Goal: Information Seeking & Learning: Learn about a topic

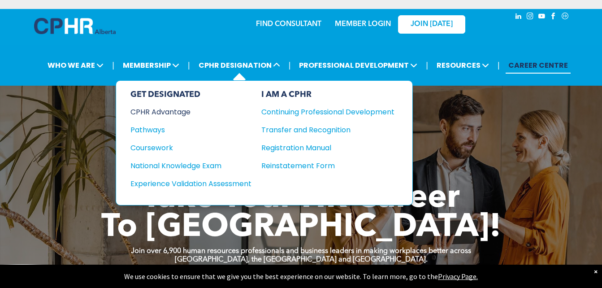
click at [177, 107] on div "CPHR Advantage" at bounding box center [185, 111] width 109 height 11
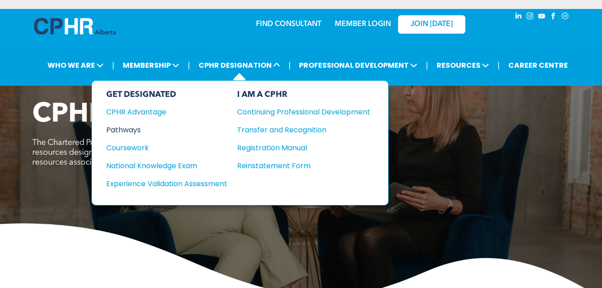
click at [127, 125] on div "Pathways" at bounding box center [160, 129] width 109 height 11
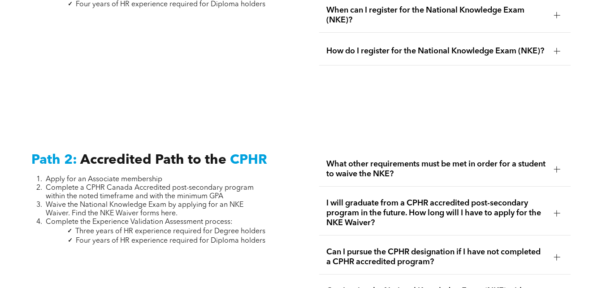
scroll to position [1309, 0]
click at [369, 165] on span "What other requirements must be met in order for a student to waive the NKE?" at bounding box center [437, 169] width 220 height 20
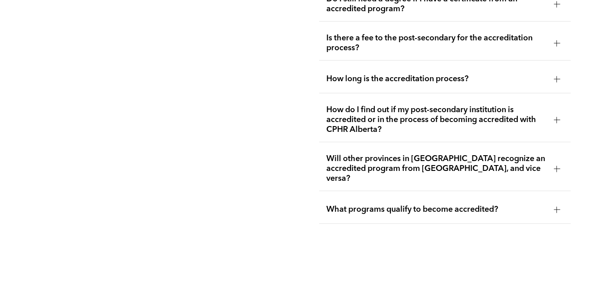
scroll to position [2061, 0]
click at [405, 74] on span "How long is the accreditation process?" at bounding box center [437, 79] width 220 height 10
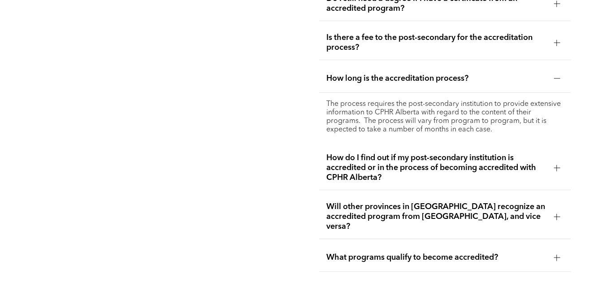
scroll to position [2021, 0]
click at [421, 153] on span "How do I find out if my post-secondary institution is accredited or in the proc…" at bounding box center [437, 168] width 220 height 30
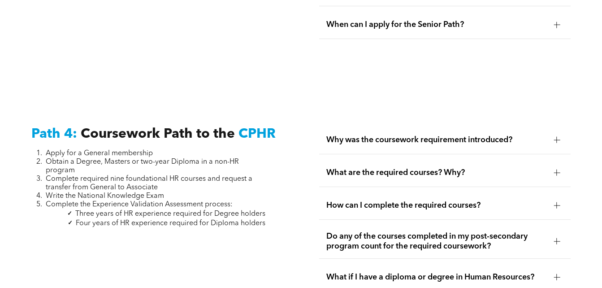
scroll to position [2666, 0]
click at [442, 135] on span "Why was the coursework requirement introduced?" at bounding box center [437, 140] width 220 height 10
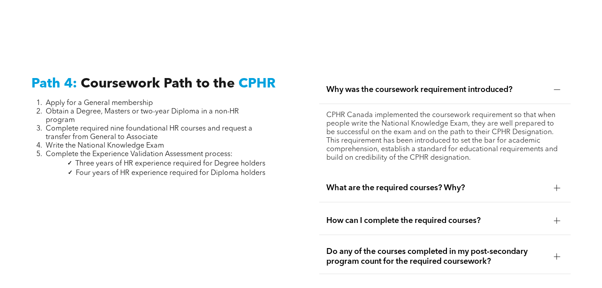
scroll to position [2725, 0]
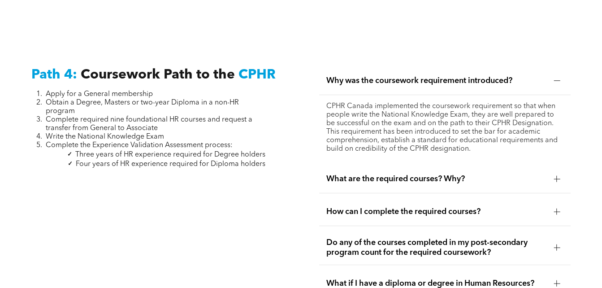
click at [431, 174] on span "What are the required courses? Why?" at bounding box center [437, 179] width 220 height 10
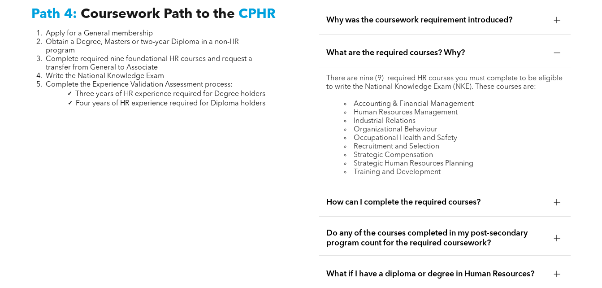
scroll to position [2786, 0]
click at [423, 197] on span "How can I complete the required courses?" at bounding box center [437, 202] width 220 height 10
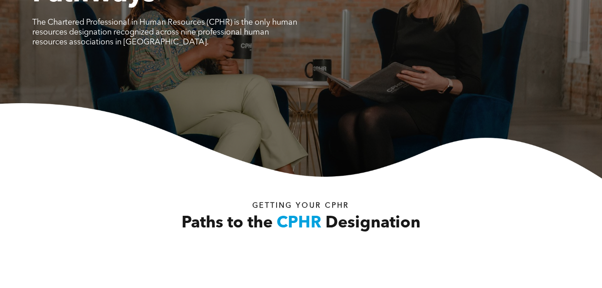
scroll to position [0, 0]
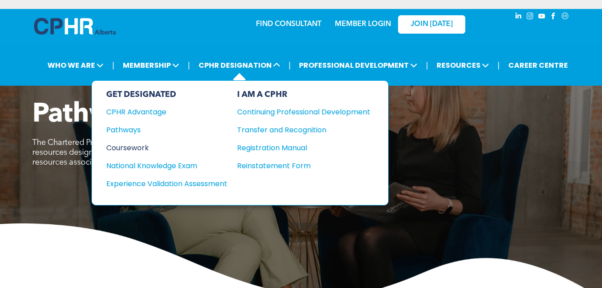
click at [132, 145] on div "Coursework" at bounding box center [160, 147] width 109 height 11
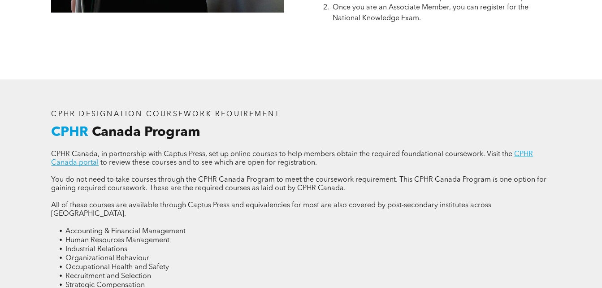
scroll to position [1051, 0]
click at [519, 152] on link "CPHR Canada portal" at bounding box center [292, 159] width 482 height 16
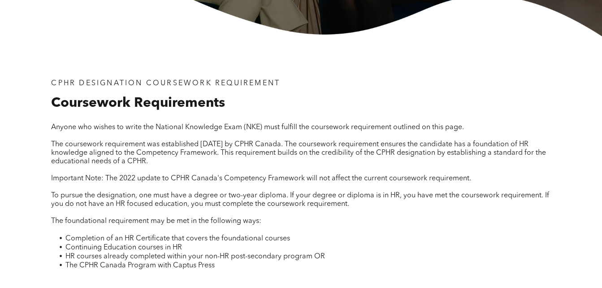
scroll to position [0, 0]
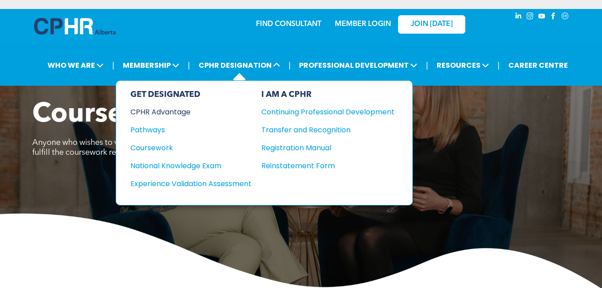
click at [175, 111] on div "CPHR Advantage" at bounding box center [185, 111] width 109 height 11
